Goal: Information Seeking & Learning: Learn about a topic

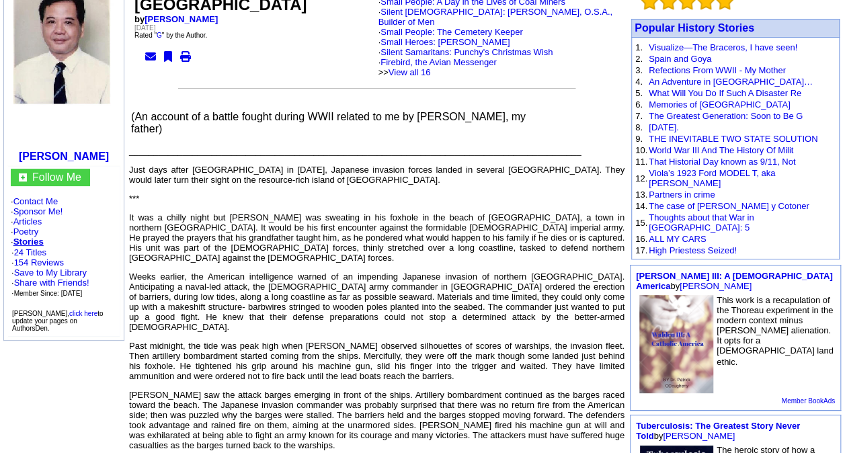
scroll to position [67, 0]
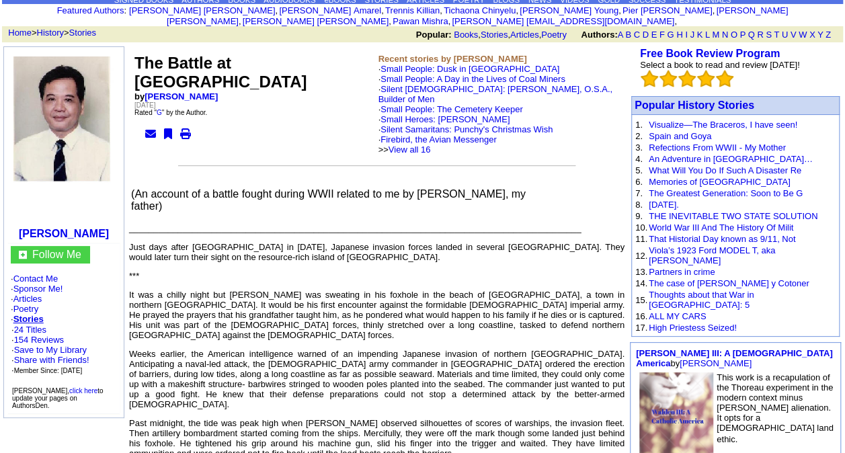
click at [31, 143] on img at bounding box center [63, 140] width 101 height 168
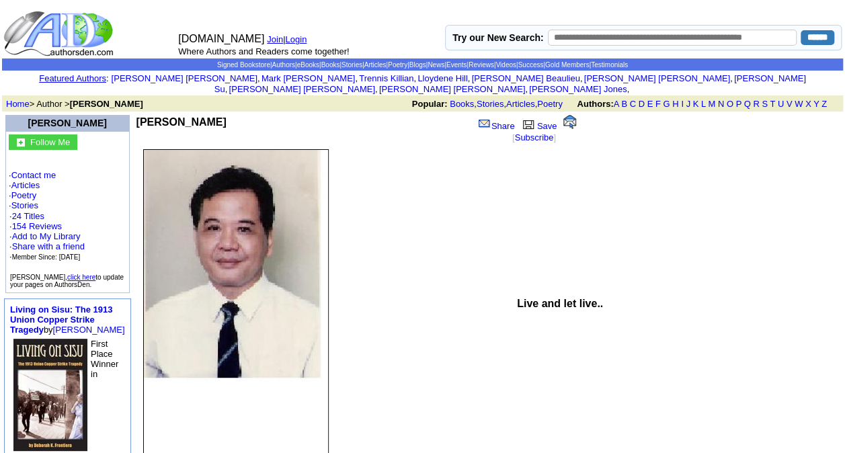
click at [198, 261] on img at bounding box center [236, 303] width 186 height 309
click at [204, 251] on img at bounding box center [236, 303] width 186 height 309
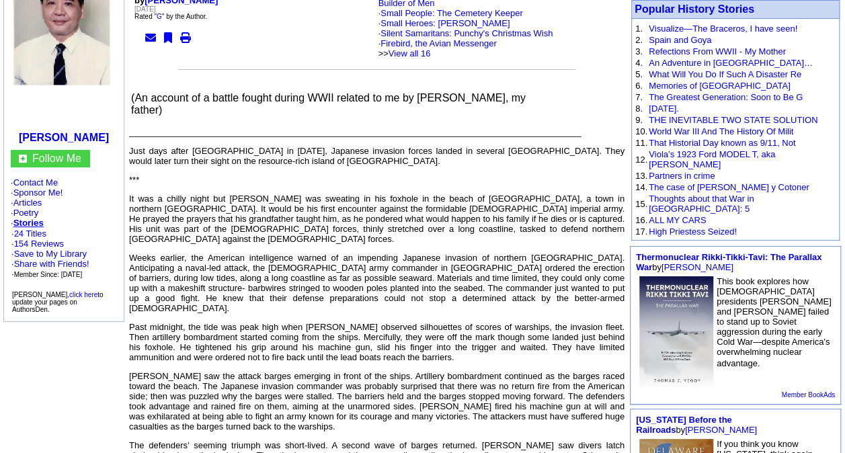
scroll to position [134, 0]
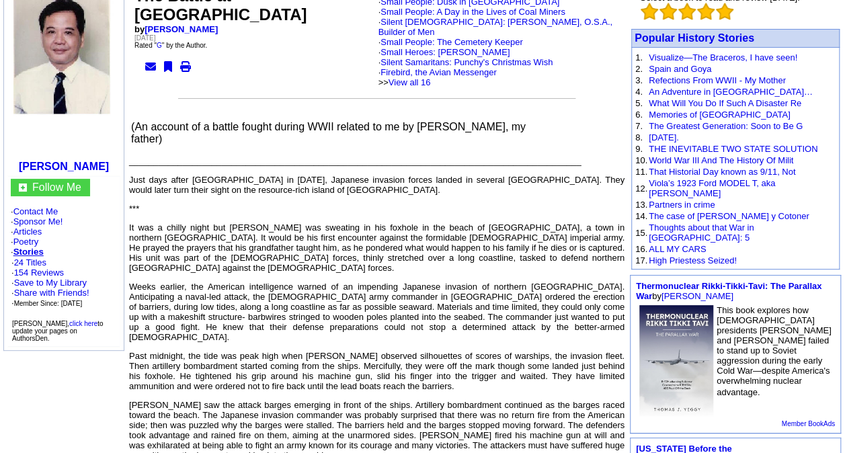
click at [82, 66] on img at bounding box center [63, 73] width 101 height 168
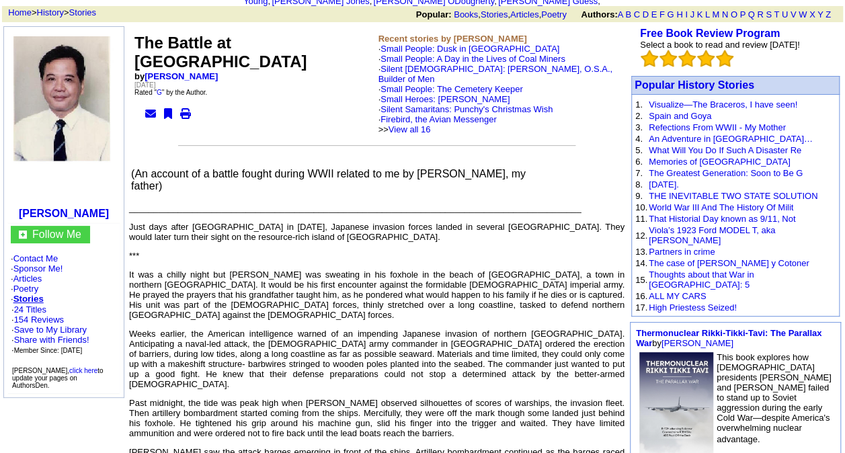
scroll to position [67, 0]
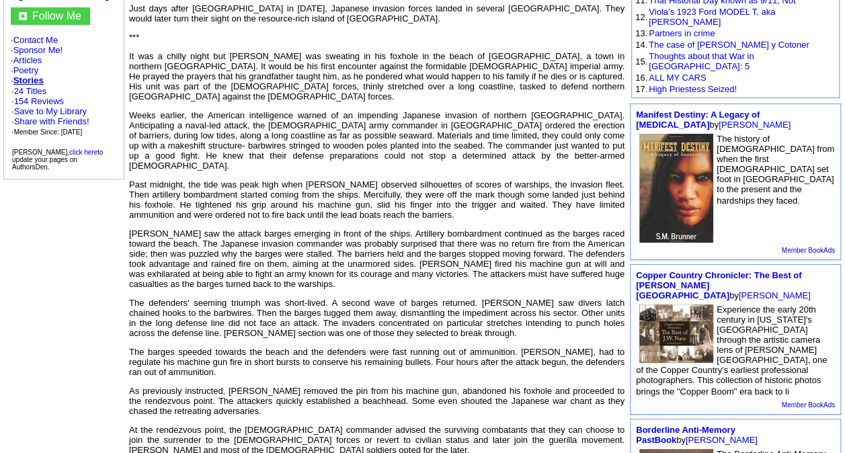
scroll to position [336, 0]
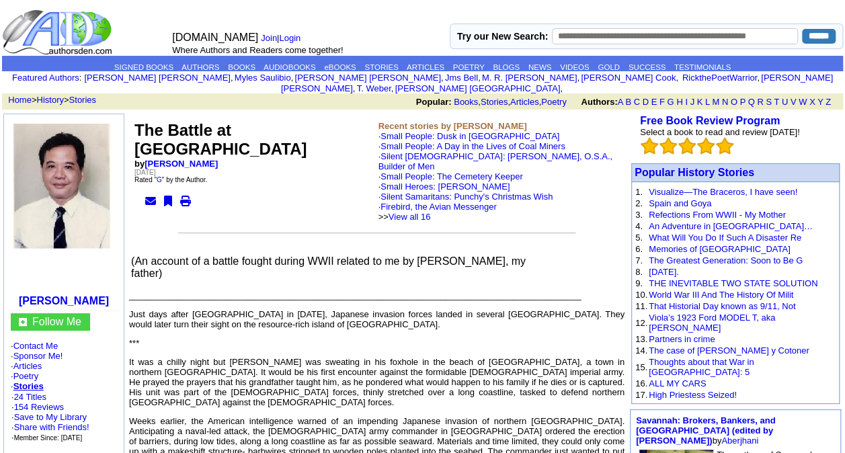
click at [38, 178] on img at bounding box center [63, 208] width 101 height 168
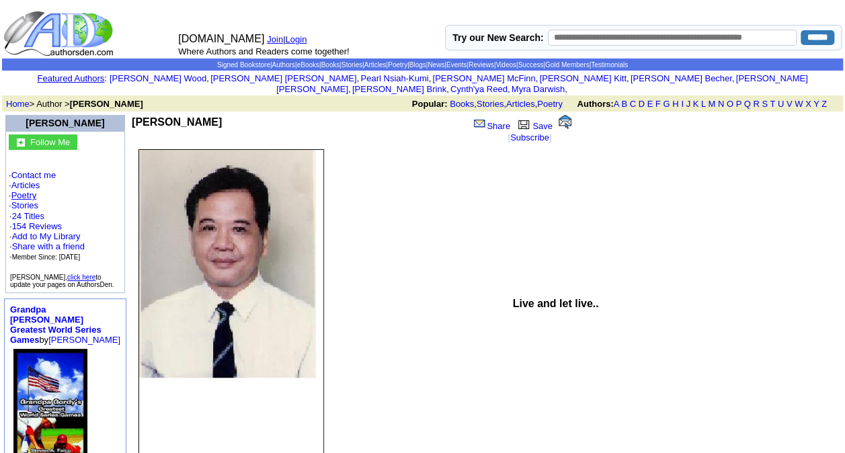
click at [35, 196] on link "Poetry" at bounding box center [24, 195] width 26 height 10
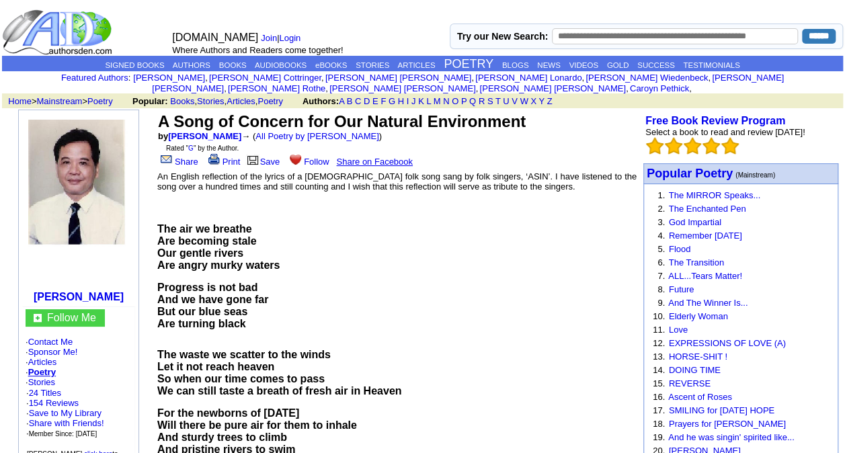
click at [71, 202] on img at bounding box center [78, 204] width 101 height 168
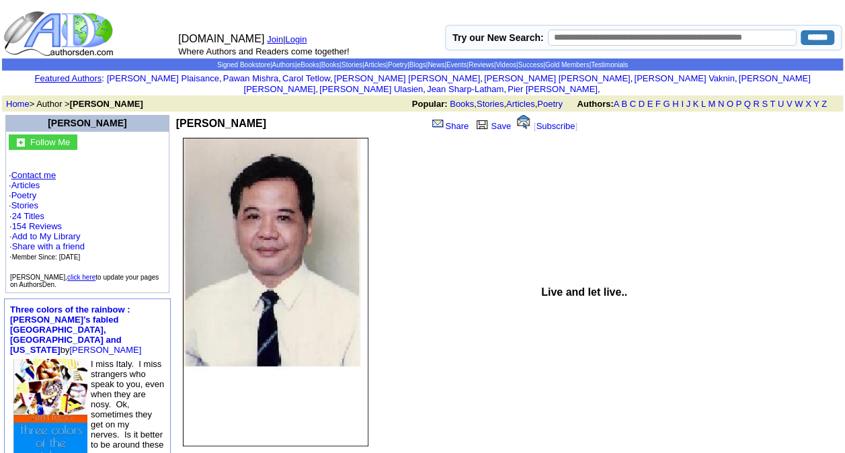
click at [46, 176] on link "Contact me" at bounding box center [33, 175] width 44 height 10
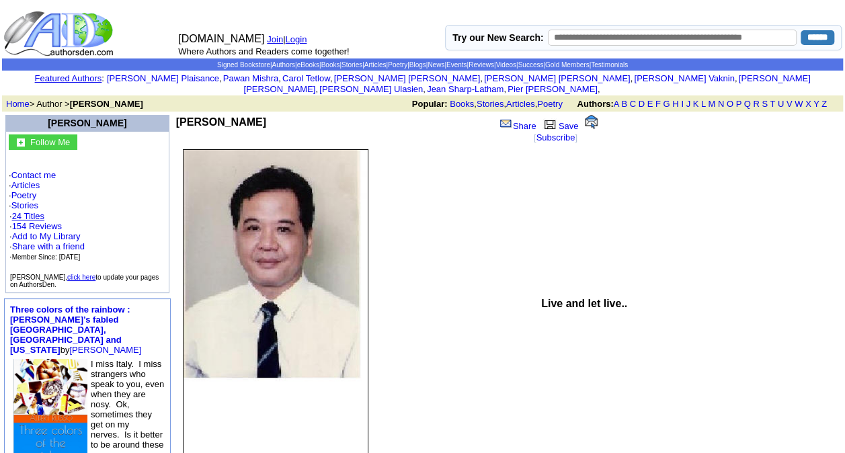
click at [32, 214] on link "24 Titles" at bounding box center [28, 216] width 32 height 10
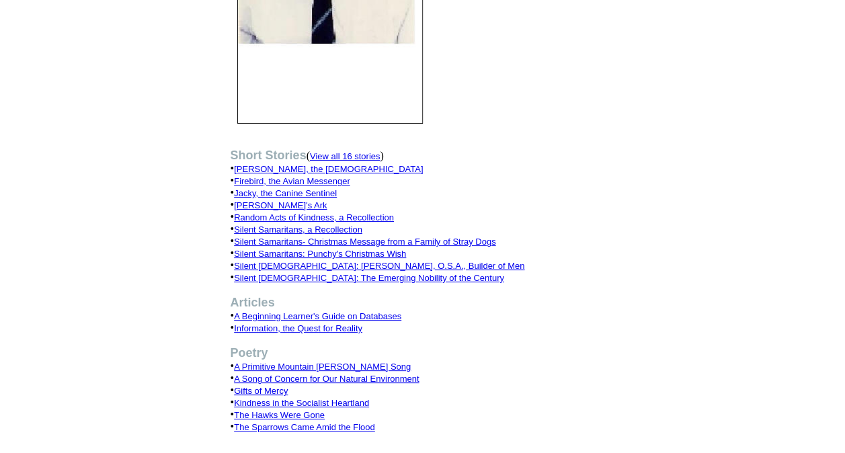
scroll to position [202, 0]
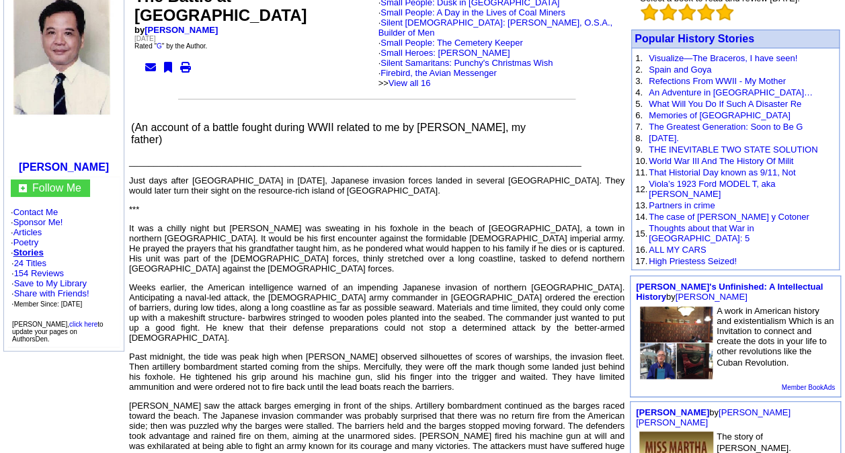
scroll to position [134, 0]
